Goal: Information Seeking & Learning: Learn about a topic

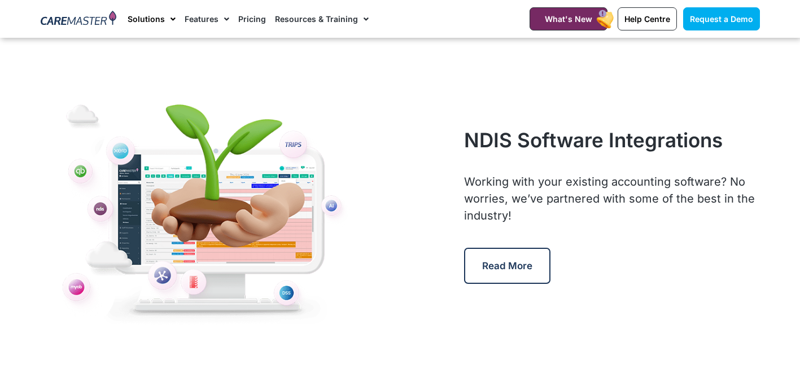
scroll to position [5180, 0]
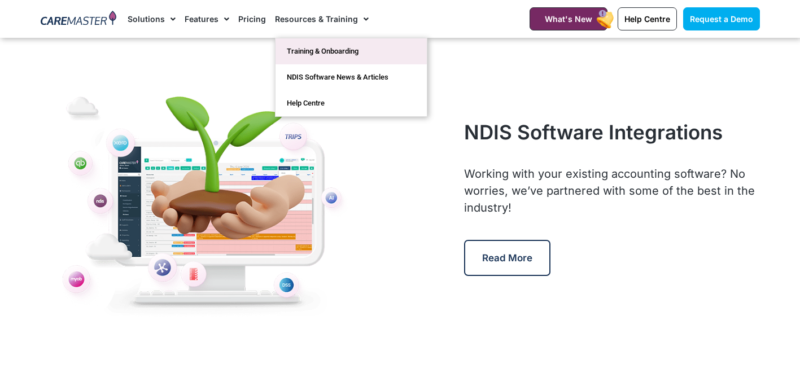
click at [347, 53] on link "Training & Onboarding" at bounding box center [351, 51] width 151 height 26
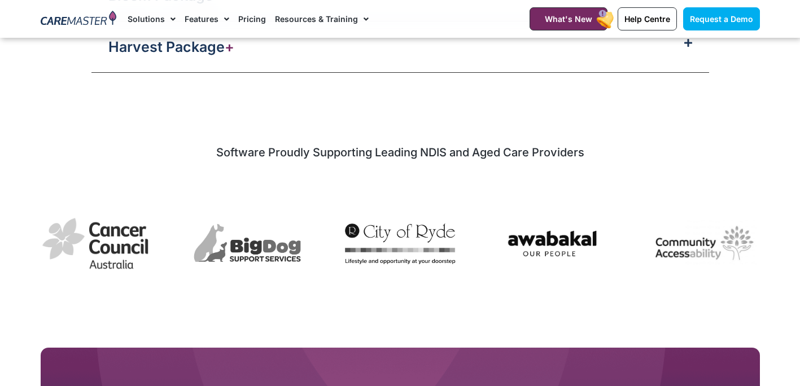
scroll to position [1490, 0]
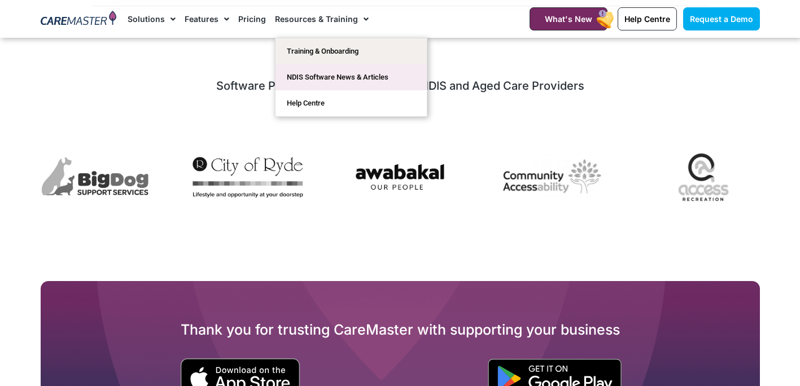
click at [324, 78] on link "NDIS Software News & Articles" at bounding box center [351, 77] width 151 height 26
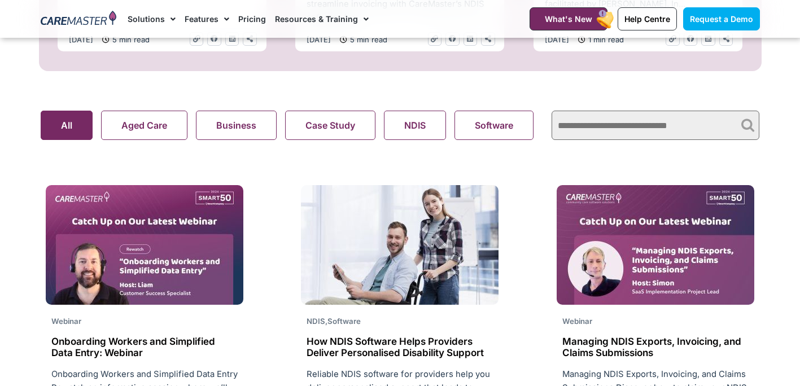
scroll to position [733, 0]
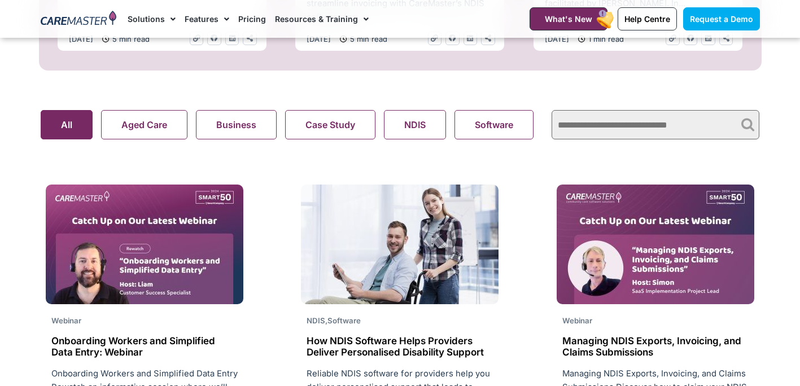
click at [704, 273] on img at bounding box center [656, 245] width 198 height 120
